Goal: Task Accomplishment & Management: Use online tool/utility

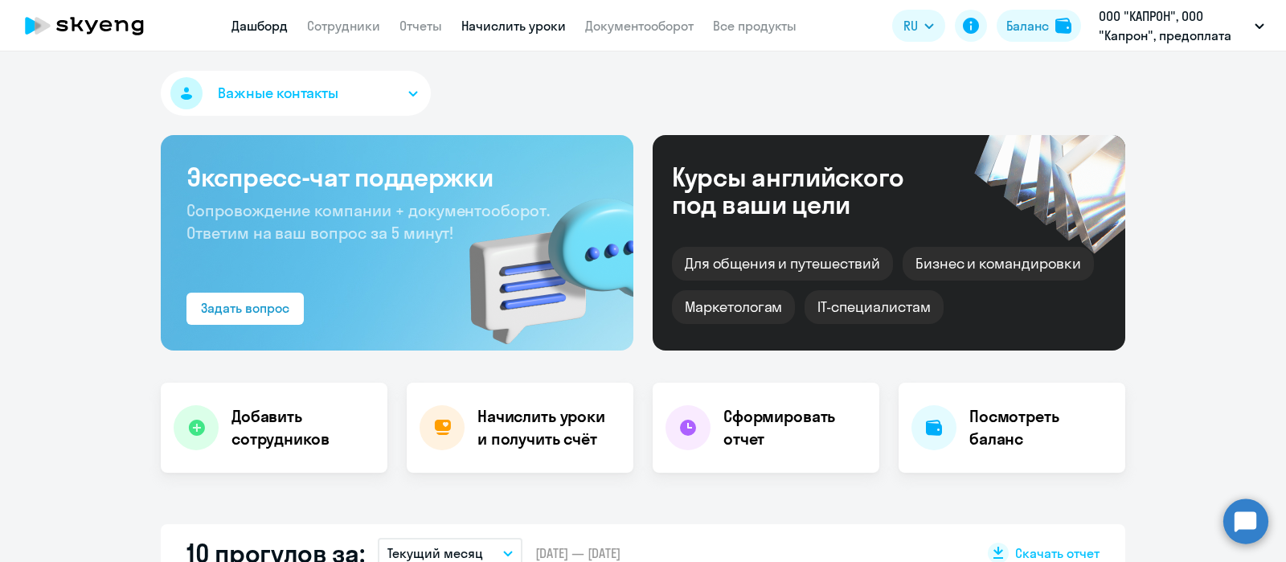
click at [547, 22] on link "Начислить уроки" at bounding box center [513, 26] width 104 height 16
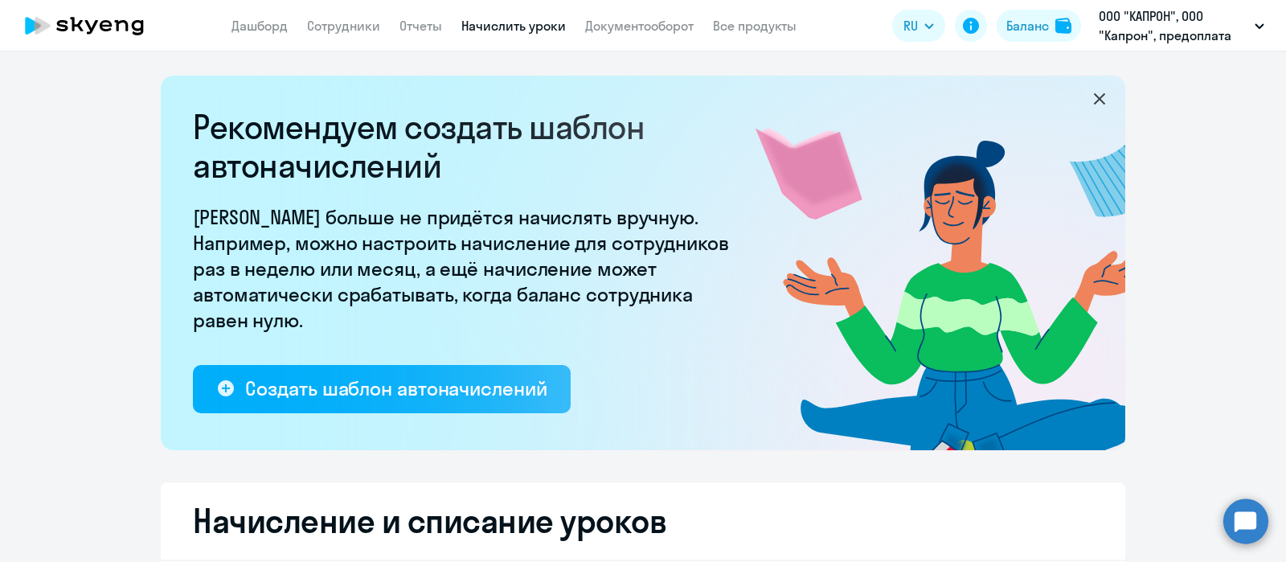
select select "10"
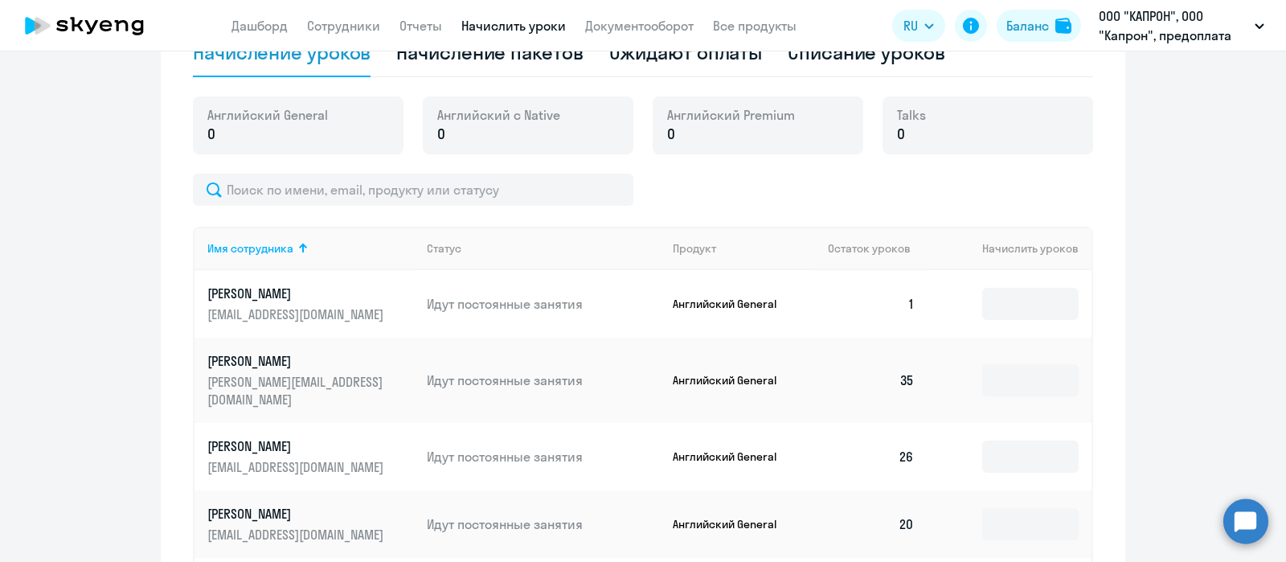
scroll to position [552, 0]
click at [547, 62] on div "Начисление пакетов" at bounding box center [489, 52] width 186 height 26
select select "10"
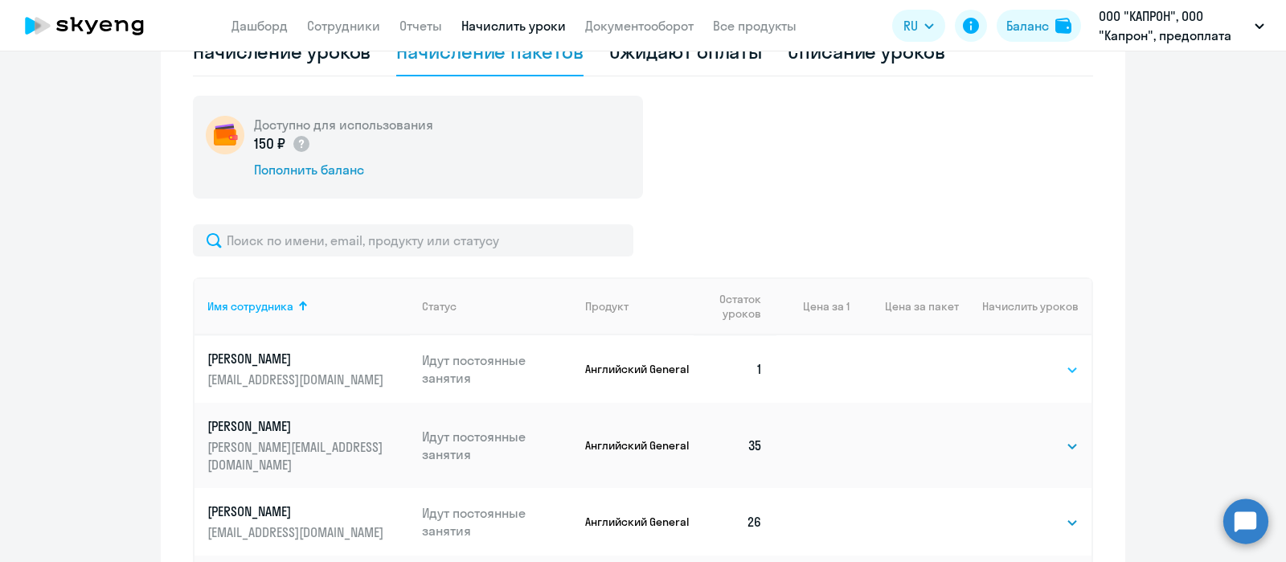
click at [1033, 362] on select "Выбрать 4 8 16 32 64 96 128" at bounding box center [1046, 369] width 66 height 19
select select "32"
click at [1013, 360] on select "Выбрать 4 8 16 32 64 96 128" at bounding box center [1046, 369] width 66 height 19
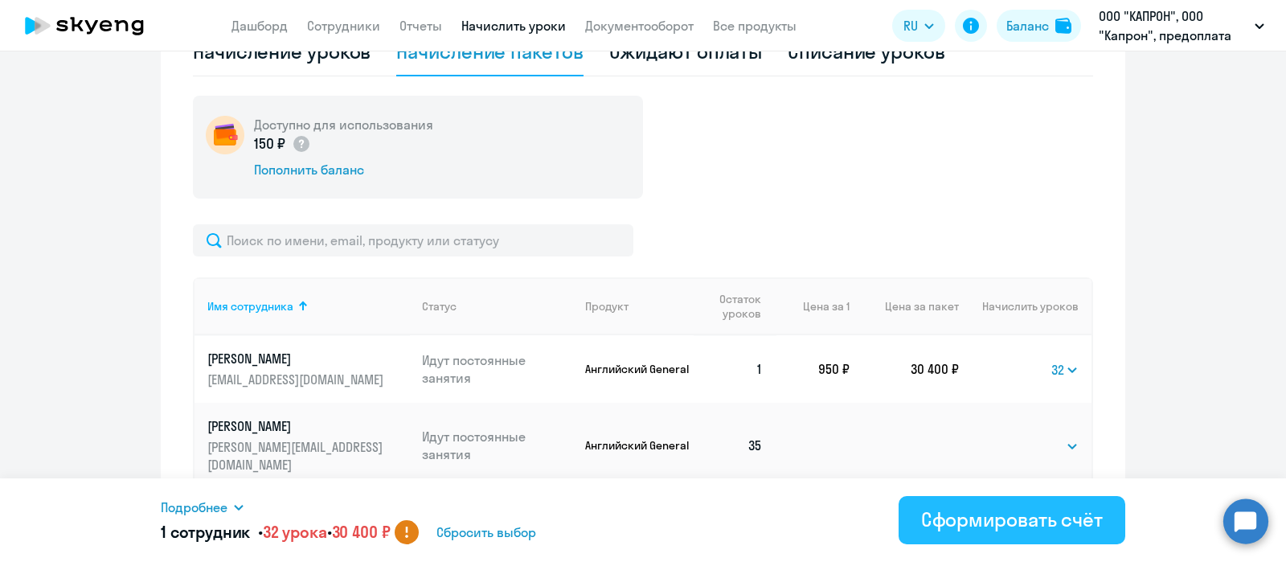
click at [965, 524] on div "Сформировать счёт" at bounding box center [1012, 519] width 182 height 26
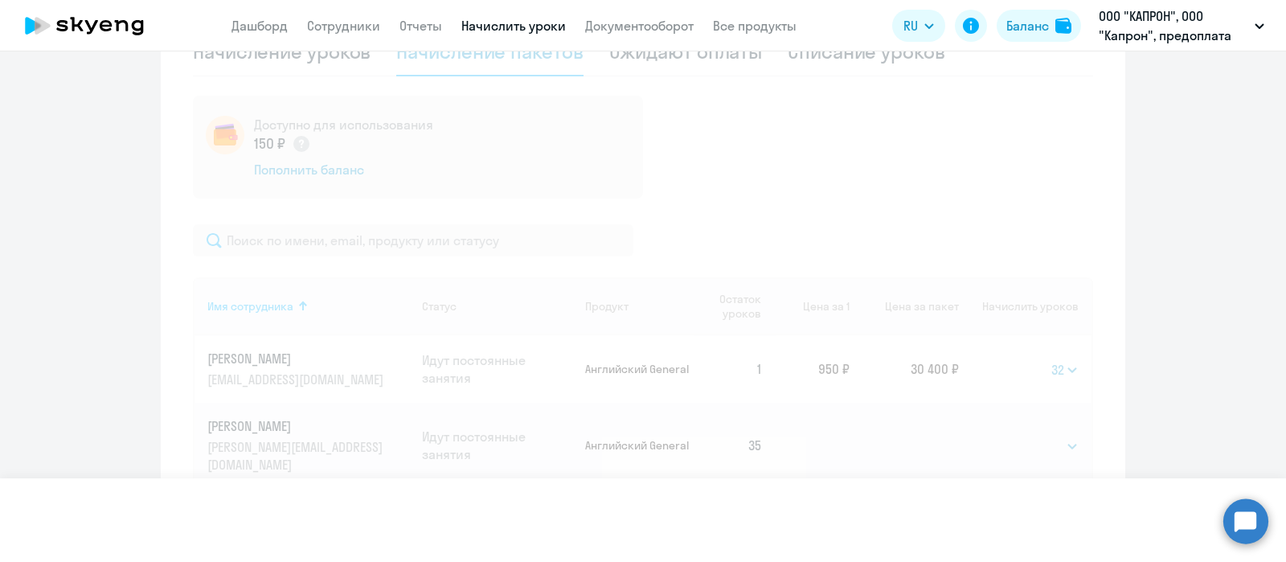
select select
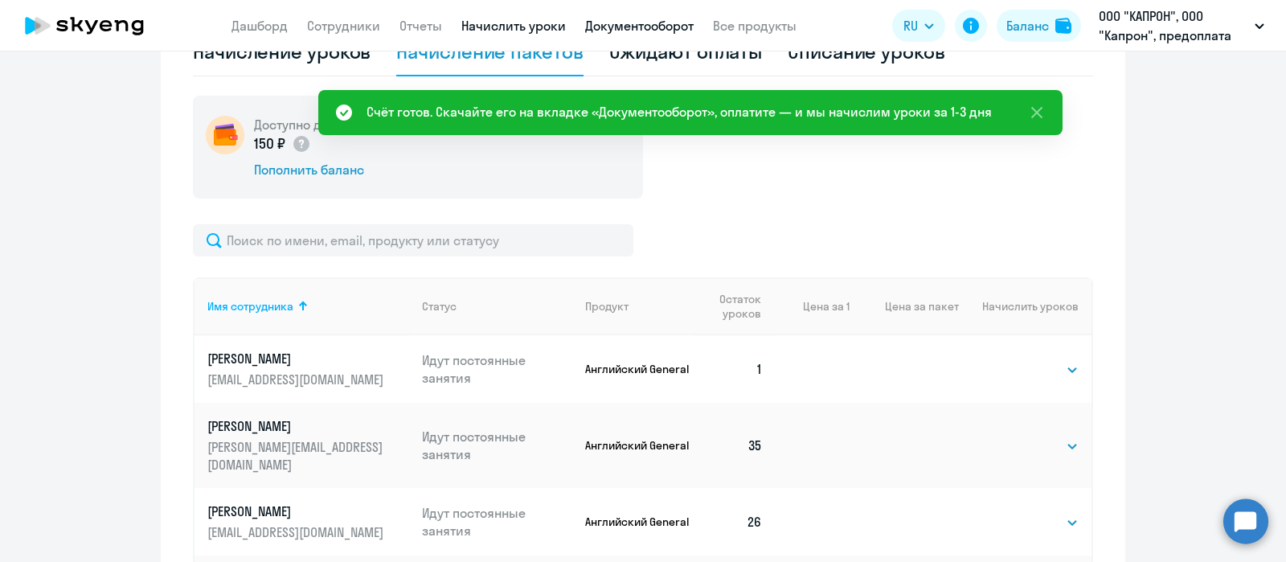
click at [662, 18] on link "Документооборот" at bounding box center [639, 26] width 109 height 16
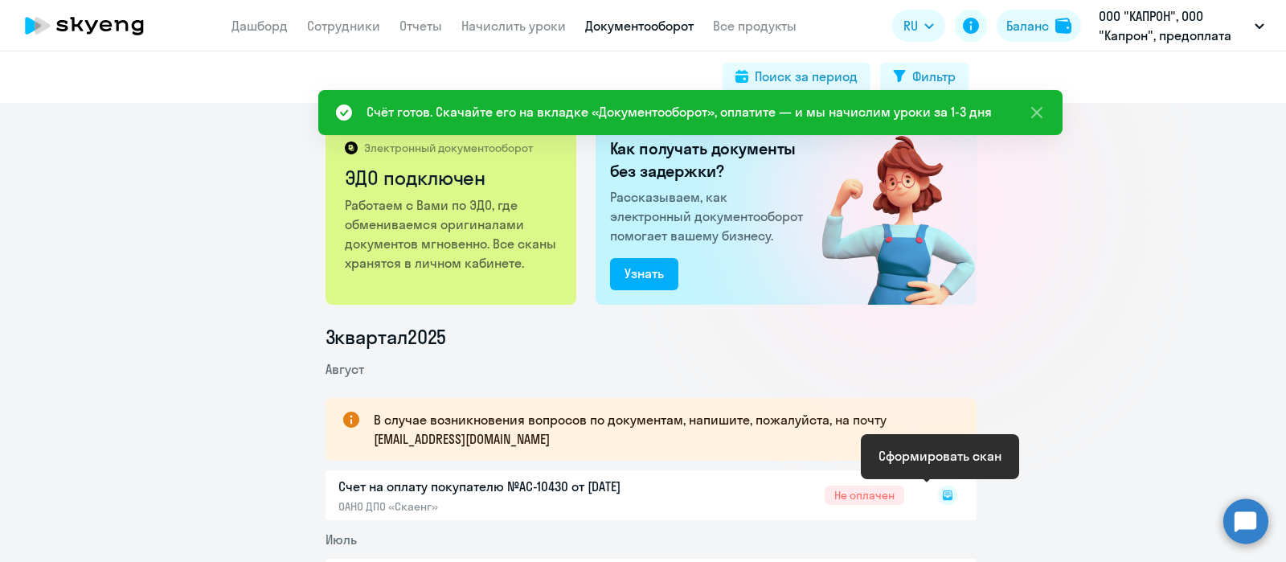
click at [938, 486] on rect at bounding box center [947, 495] width 19 height 19
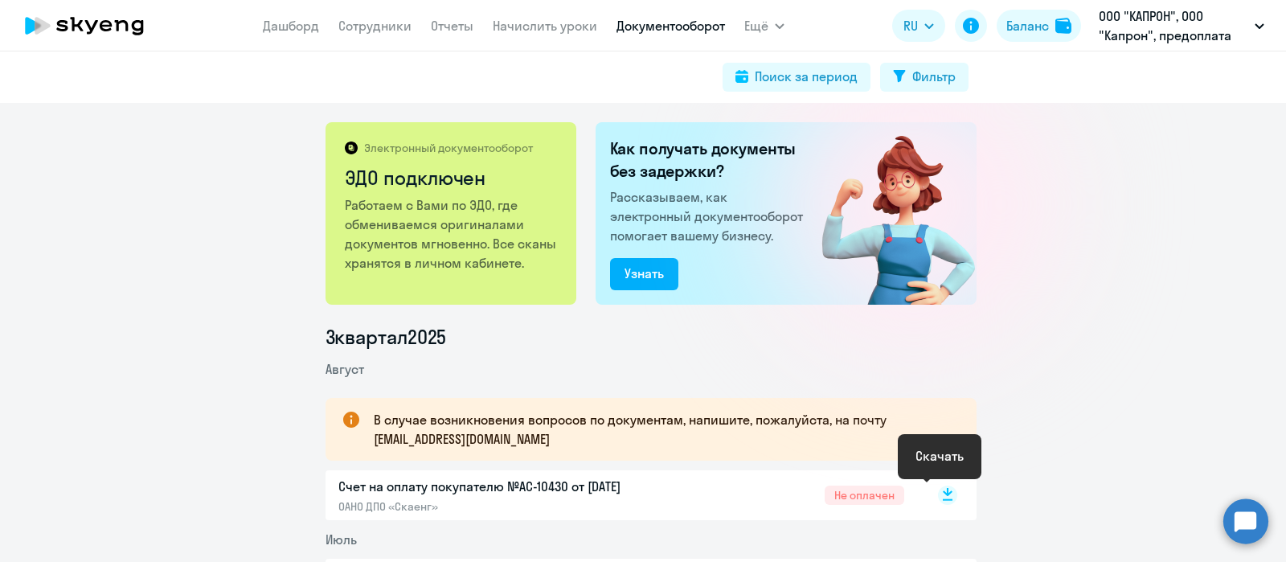
click at [942, 494] on rect at bounding box center [947, 495] width 19 height 19
